Goal: Check status

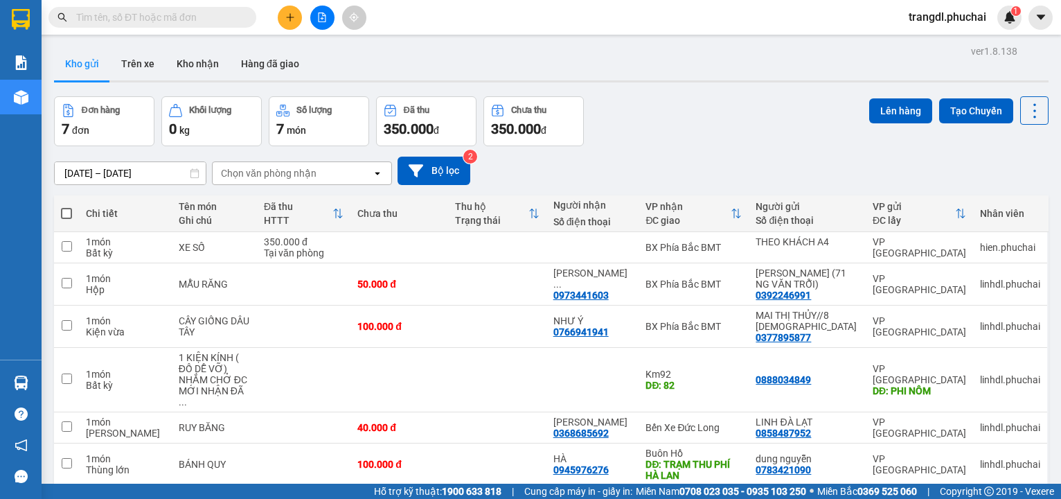
click at [325, 22] on button at bounding box center [322, 18] width 24 height 24
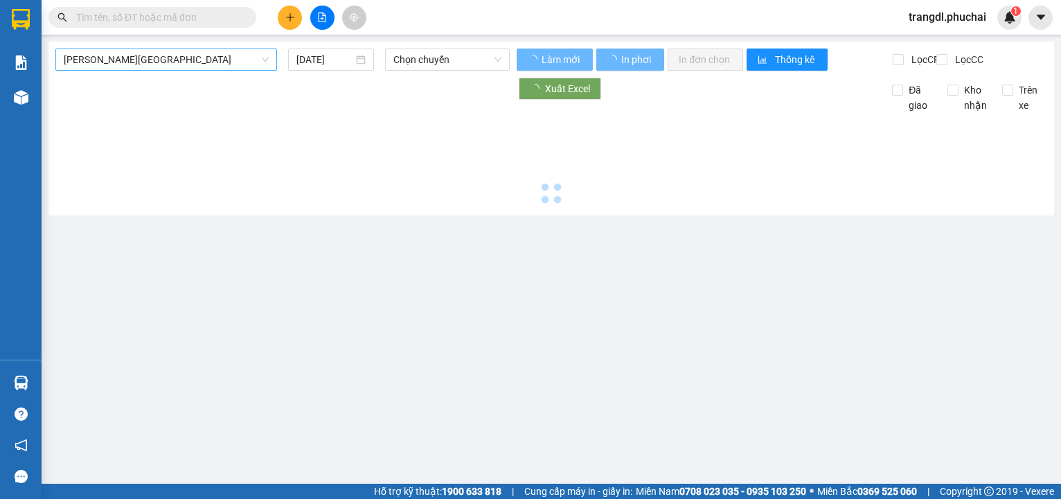
type input "[DATE]"
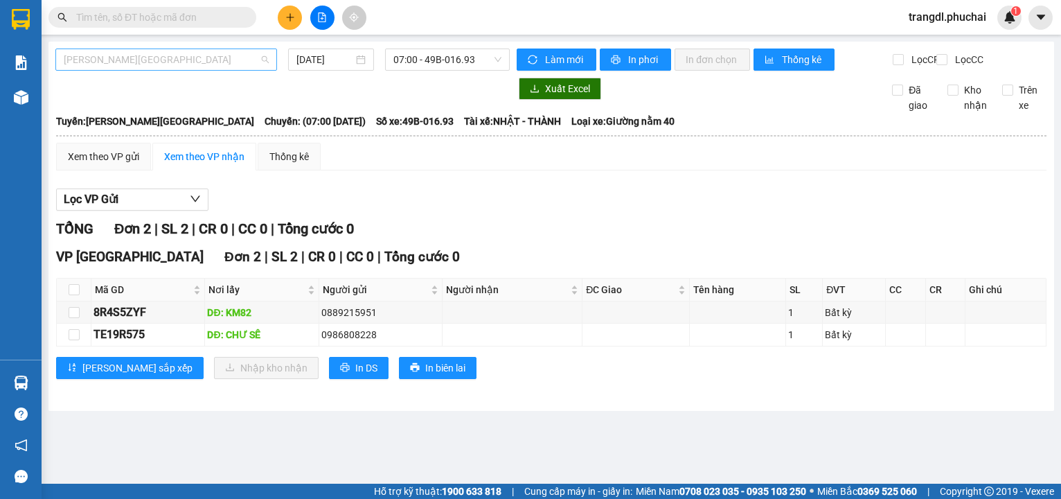
click at [181, 64] on span "[PERSON_NAME][GEOGRAPHIC_DATA]" at bounding box center [166, 59] width 205 height 21
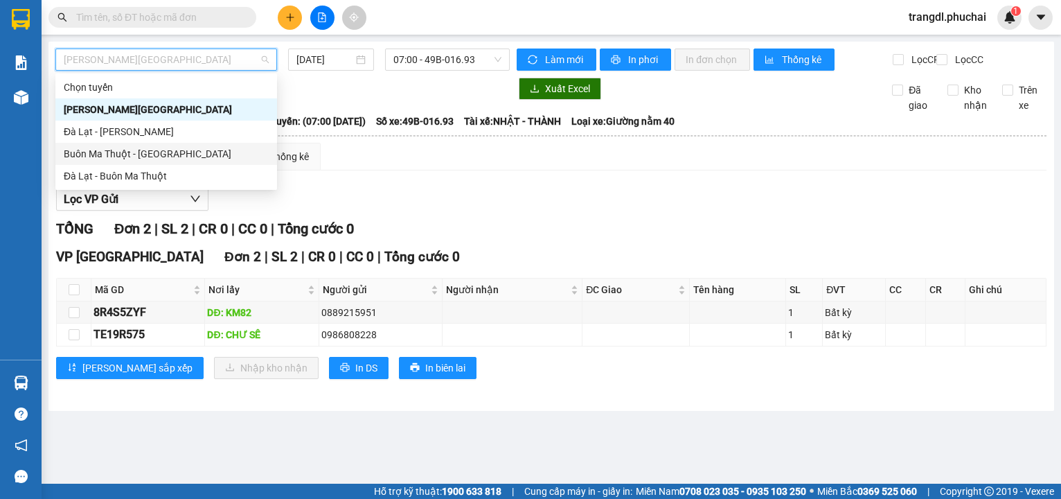
click at [99, 157] on div "Buôn Ma Thuột - [GEOGRAPHIC_DATA]" at bounding box center [166, 153] width 205 height 15
type input "[DATE]"
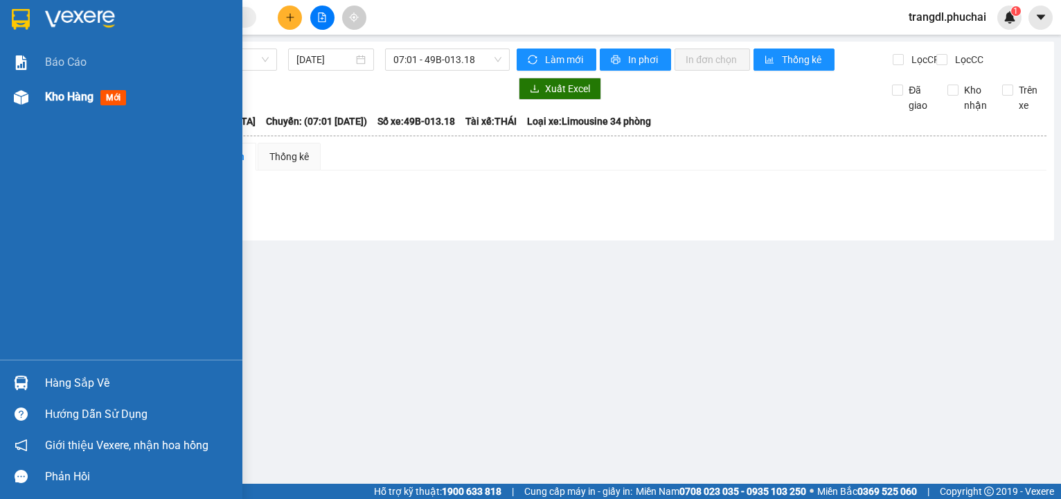
click at [26, 95] on img at bounding box center [21, 97] width 15 height 15
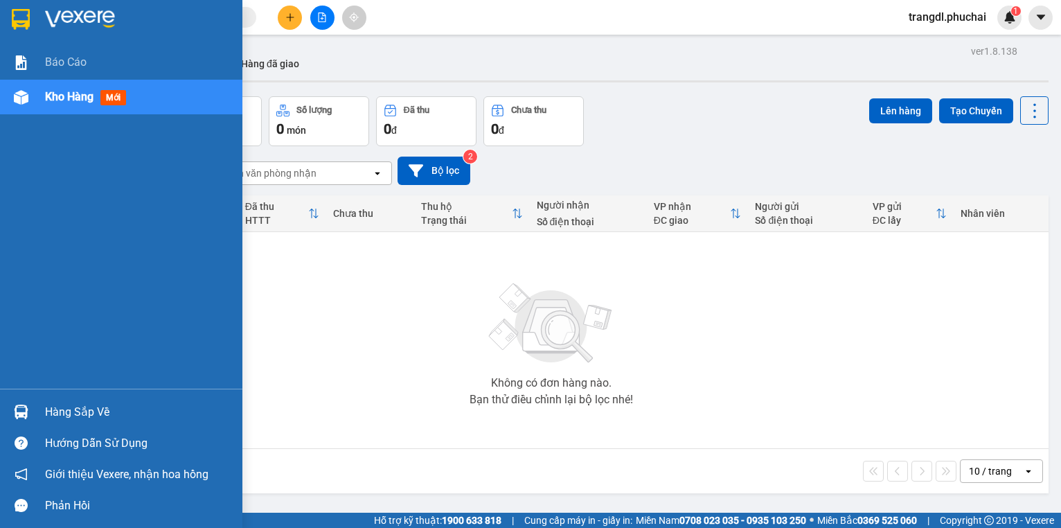
click at [30, 102] on div at bounding box center [21, 97] width 24 height 24
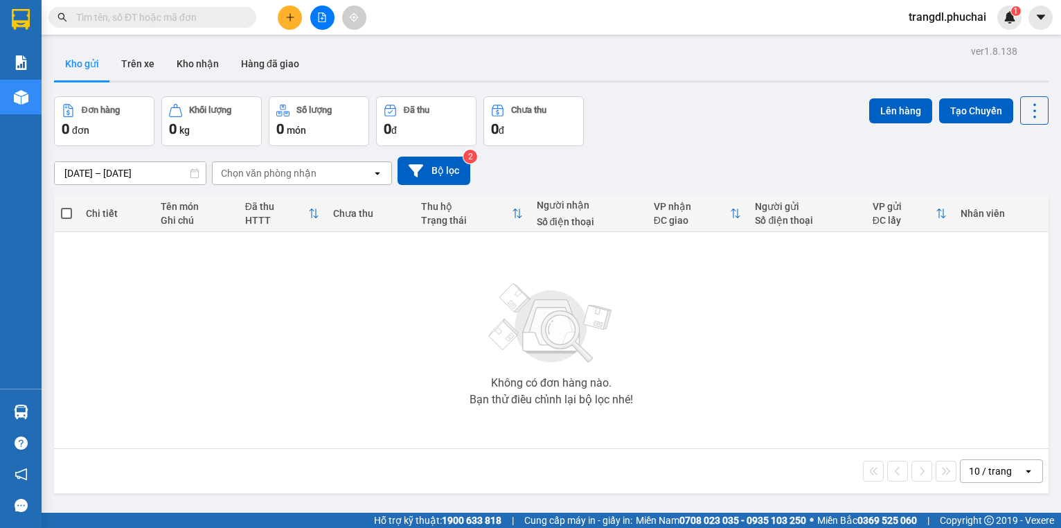
click at [313, 319] on div "Không có đơn hàng nào. Bạn thử điều chỉnh lại bộ lọc nhé!" at bounding box center [551, 340] width 980 height 208
click at [325, 26] on button at bounding box center [322, 18] width 24 height 24
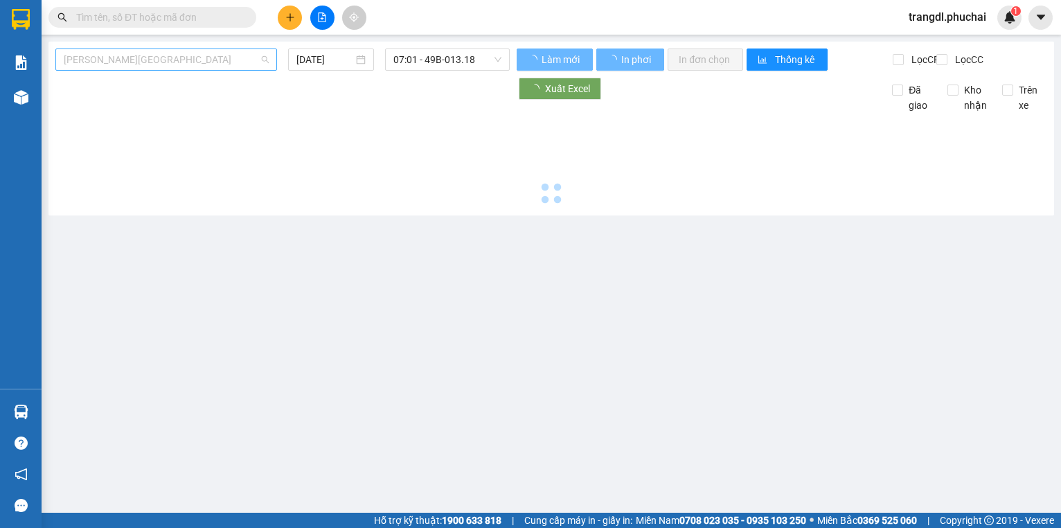
click at [180, 55] on span "[PERSON_NAME][GEOGRAPHIC_DATA]" at bounding box center [166, 59] width 205 height 21
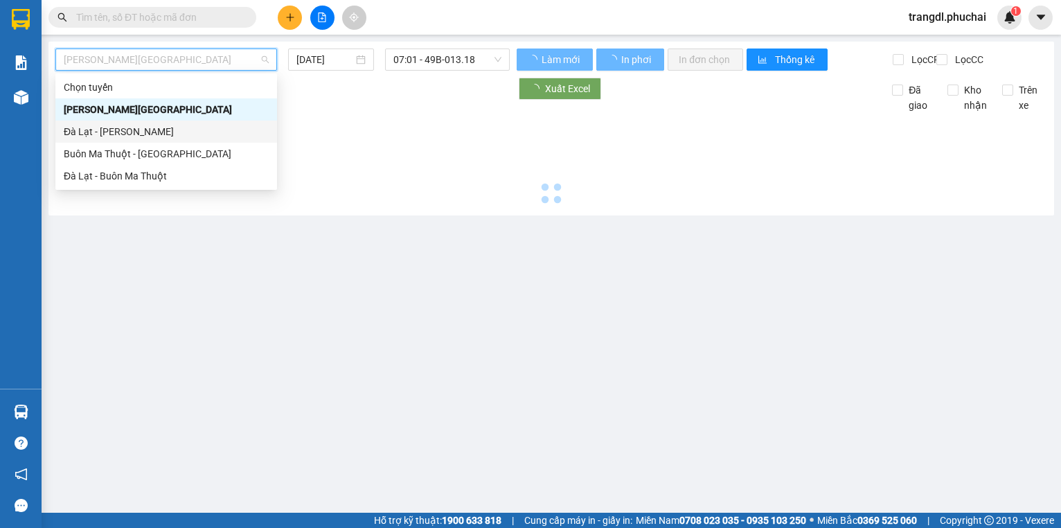
click at [193, 127] on div "Đà Lạt - [PERSON_NAME]" at bounding box center [166, 131] width 205 height 15
type input "[DATE]"
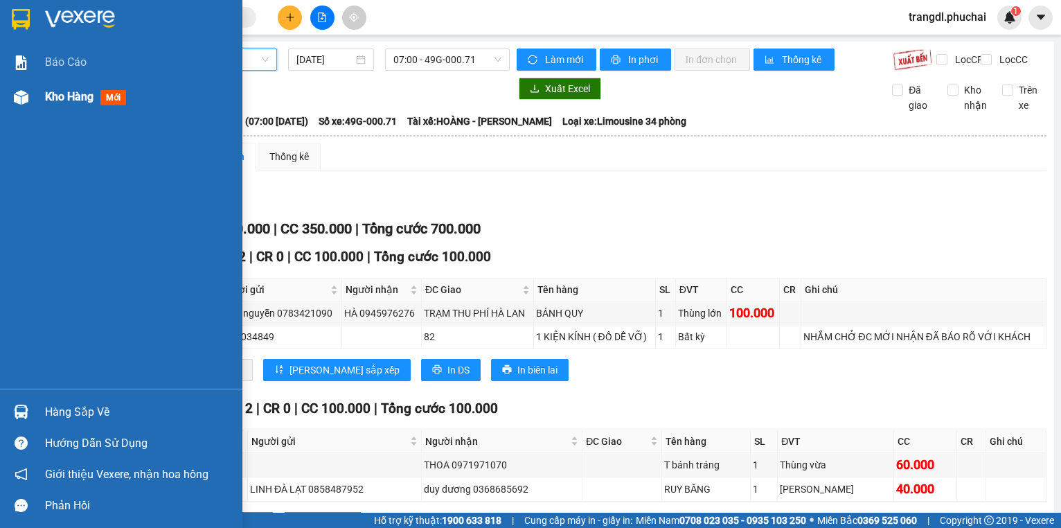
click at [33, 100] on div at bounding box center [21, 97] width 24 height 24
